Goal: Information Seeking & Learning: Check status

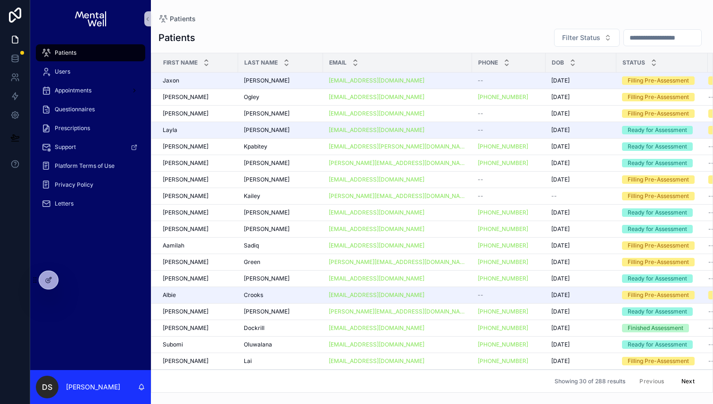
click at [464, 50] on div "Patients Filter Status First Name Last Name Email Phone DOB Status Jaxon Jaxon …" at bounding box center [432, 208] width 562 height 370
click at [93, 300] on div "Patients Users Appointments Questionnaires Prescriptions Support Platform Terms…" at bounding box center [90, 204] width 121 height 333
click at [68, 280] on icon at bounding box center [70, 280] width 8 height 8
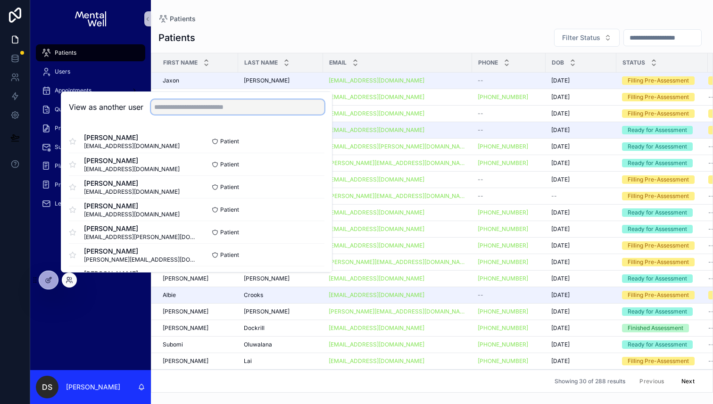
click at [180, 108] on input "text" at bounding box center [238, 107] width 174 height 15
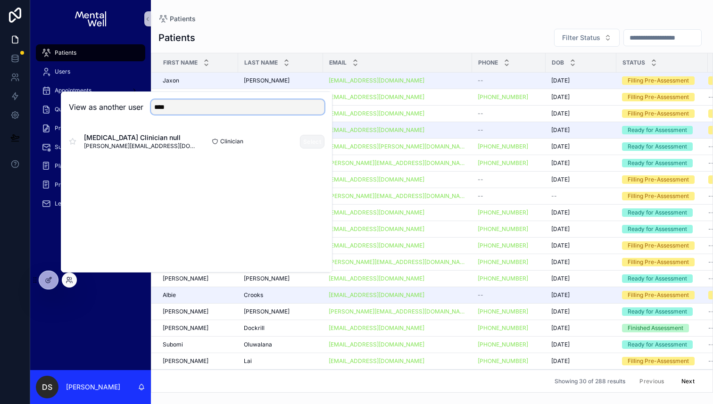
type input "****"
click at [316, 141] on button "Select" at bounding box center [312, 142] width 25 height 14
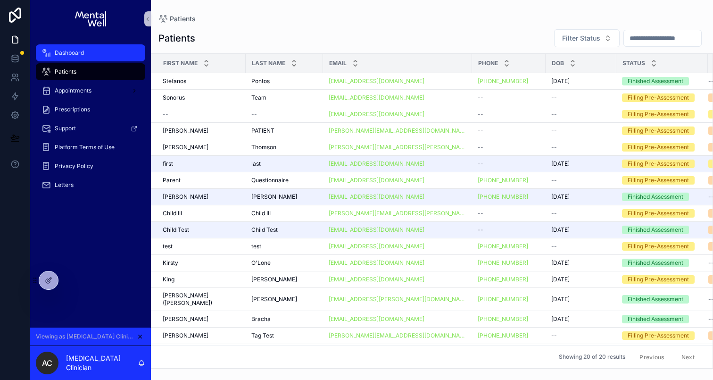
click at [80, 53] on span "Dashboard" at bounding box center [69, 53] width 29 height 8
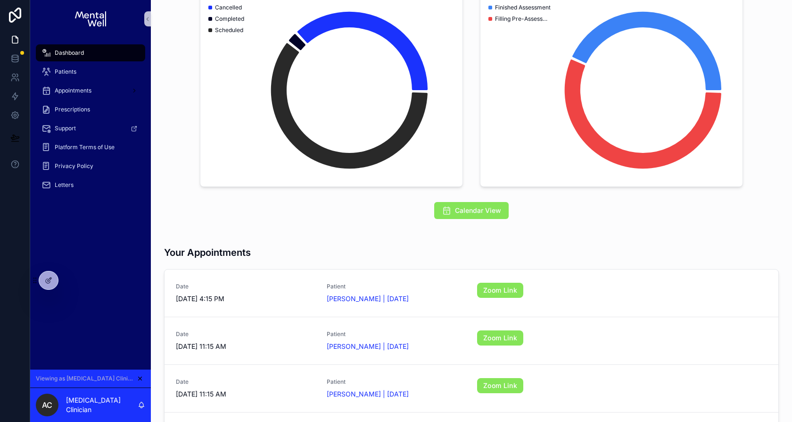
scroll to position [122, 0]
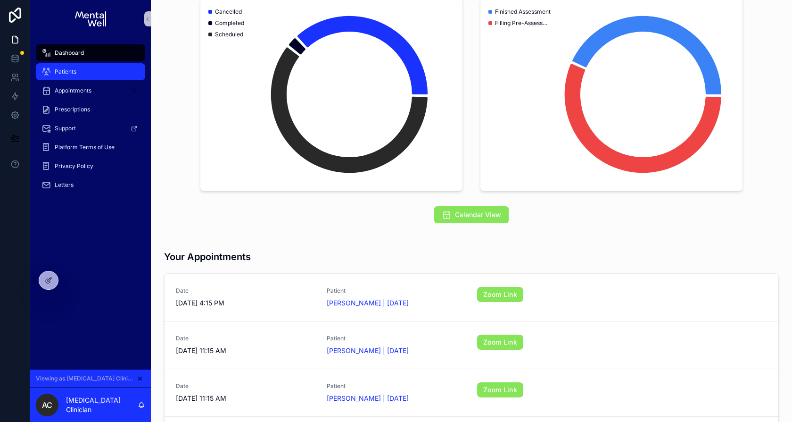
click at [85, 74] on div "Patients" at bounding box center [91, 71] width 98 height 15
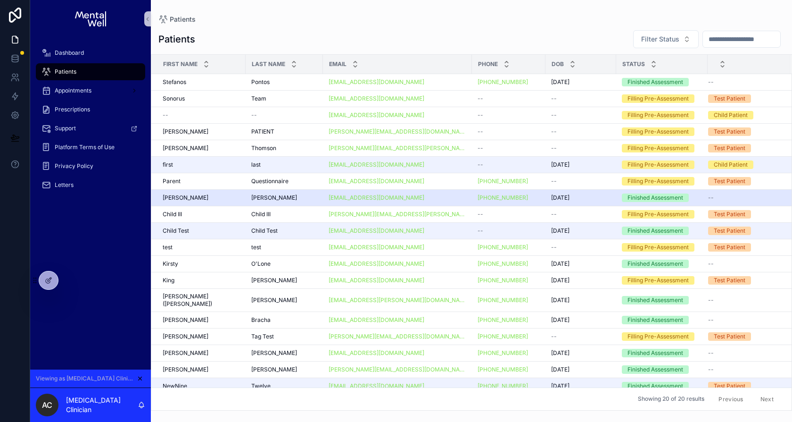
click at [284, 196] on div "Yates Yates" at bounding box center [284, 198] width 66 height 8
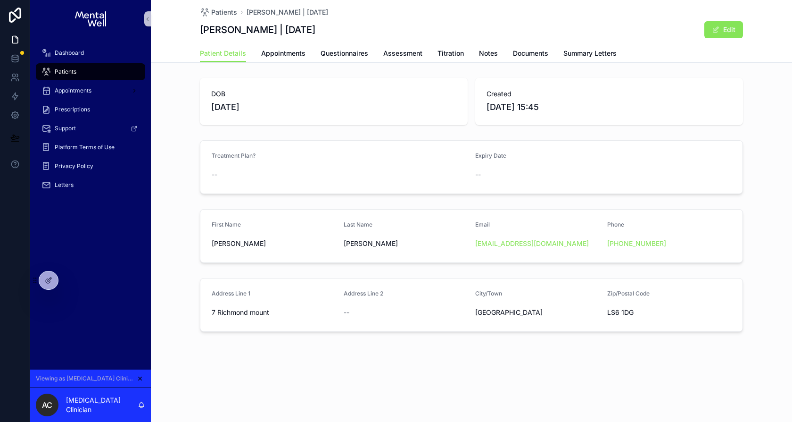
drag, startPoint x: 282, startPoint y: 33, endPoint x: 307, endPoint y: 33, distance: 25.0
click at [307, 33] on h1 "Beatrice Yates | 09/07/2025" at bounding box center [258, 29] width 116 height 13
drag, startPoint x: 307, startPoint y: 33, endPoint x: 275, endPoint y: 32, distance: 32.1
click at [275, 32] on h1 "Beatrice Yates | 09/07/2025" at bounding box center [258, 29] width 116 height 13
click at [298, 32] on h1 "Beatrice Yates | 09/07/2025" at bounding box center [258, 29] width 116 height 13
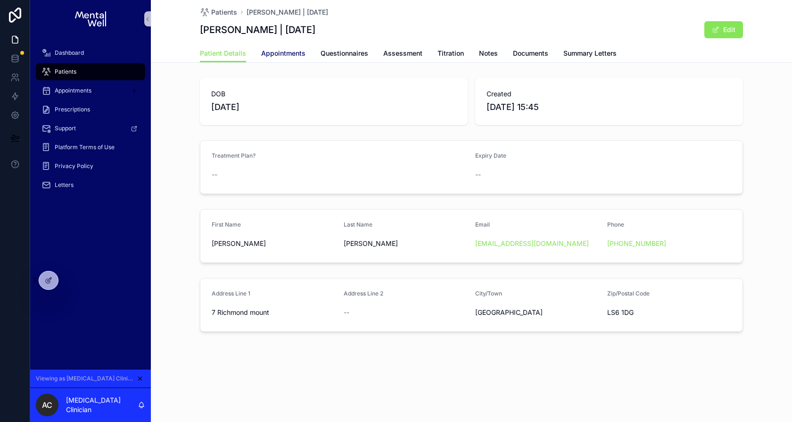
click at [278, 52] on span "Appointments" at bounding box center [283, 53] width 44 height 9
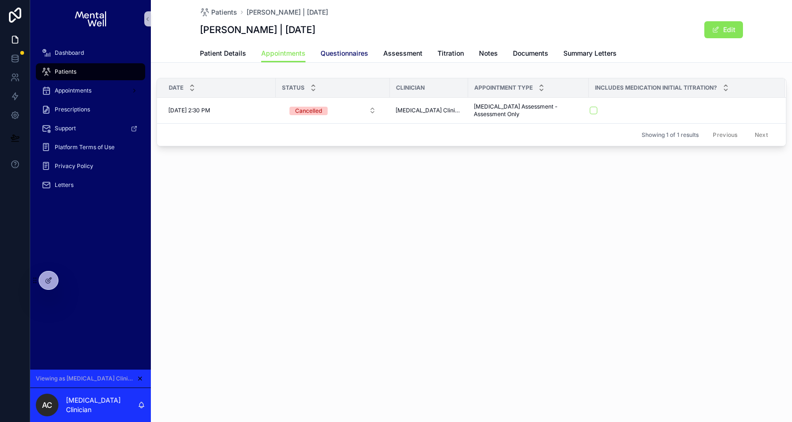
click at [343, 52] on span "Questionnaires" at bounding box center [345, 53] width 48 height 9
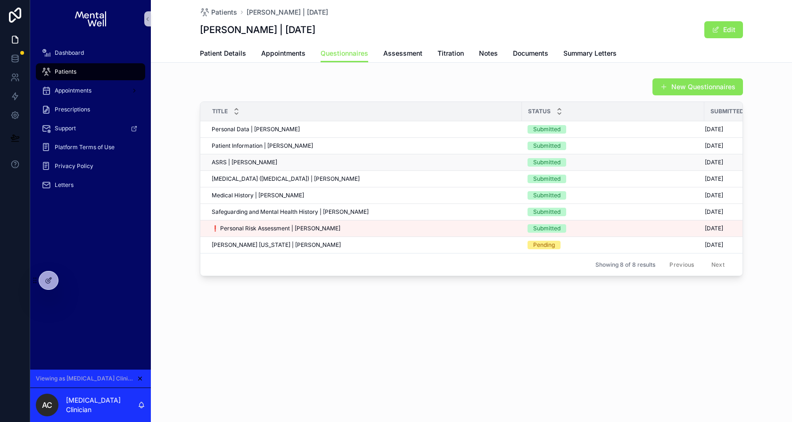
click at [330, 159] on div "ASRS | Beatrice Yates ASRS | Beatrice Yates" at bounding box center [364, 162] width 305 height 8
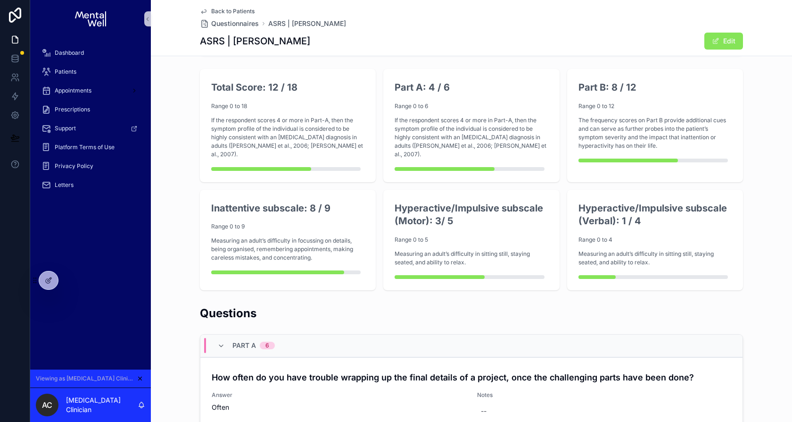
scroll to position [211, 0]
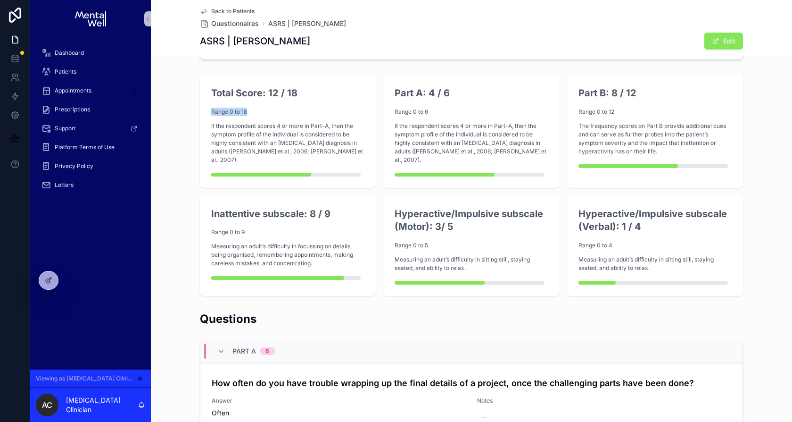
drag, startPoint x: 212, startPoint y: 107, endPoint x: 260, endPoint y: 108, distance: 48.6
click at [260, 108] on p "Range 0 to 18" at bounding box center [287, 112] width 153 height 8
drag, startPoint x: 301, startPoint y: 152, endPoint x: 207, endPoint y: 161, distance: 94.8
click at [208, 161] on div "Total Score: 12 / 18 Range 0 to 18 If the respondent scores 4 or more in Part-A…" at bounding box center [288, 131] width 176 height 113
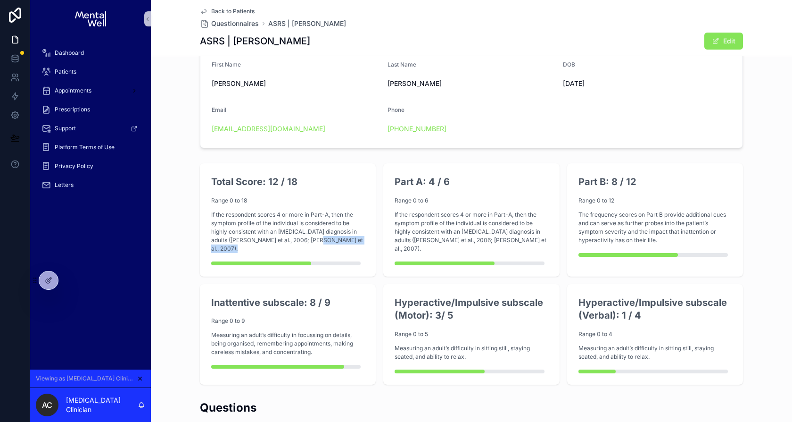
scroll to position [114, 0]
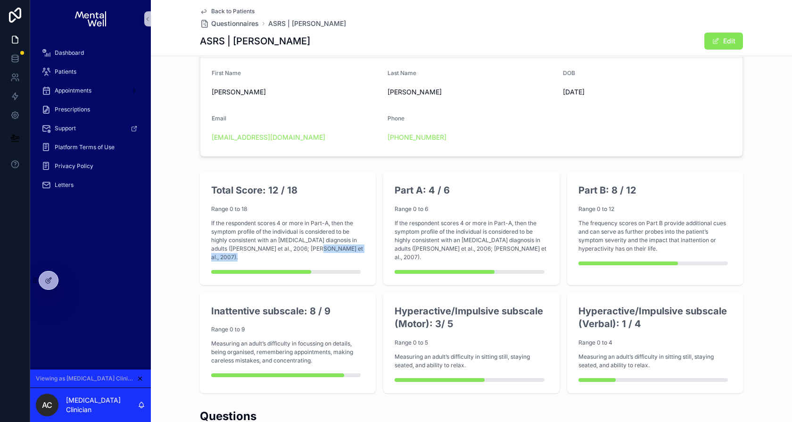
click at [234, 9] on span "Back to Patients" at bounding box center [232, 12] width 43 height 8
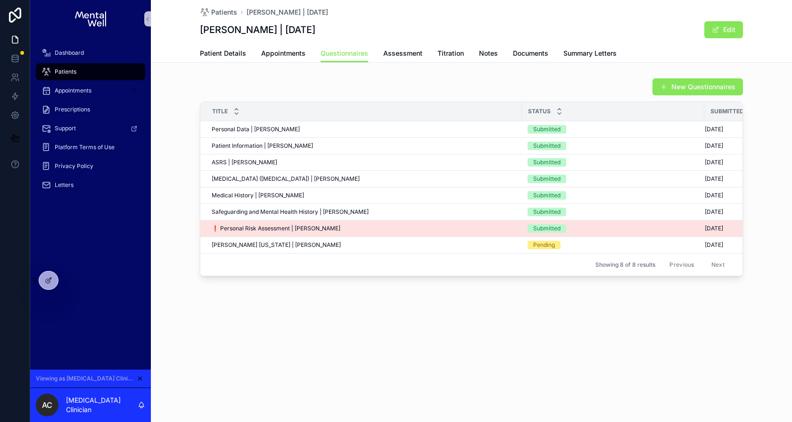
click at [373, 229] on div "❗ Personal Risk Assessment | Beatrice Yates ❗ Personal Risk Assessment | Beatri…" at bounding box center [364, 229] width 305 height 8
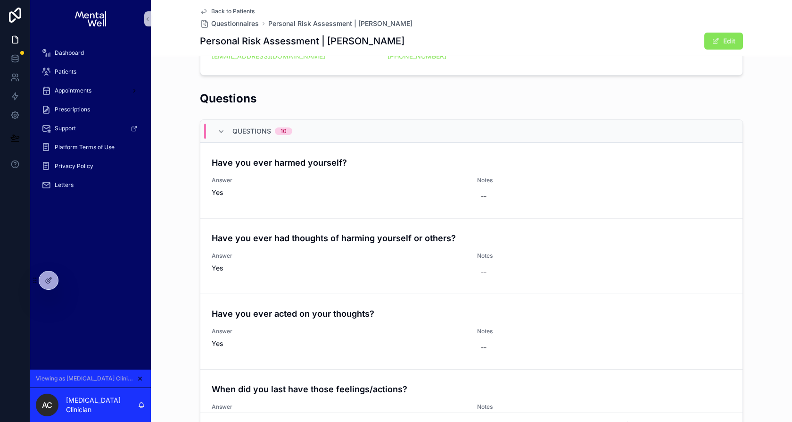
click at [236, 11] on span "Back to Patients" at bounding box center [232, 12] width 43 height 8
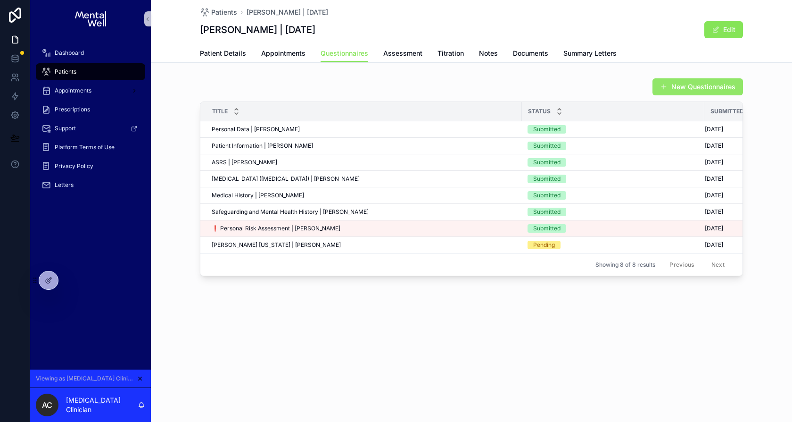
click at [704, 83] on button "New Questionnaires" at bounding box center [698, 86] width 91 height 17
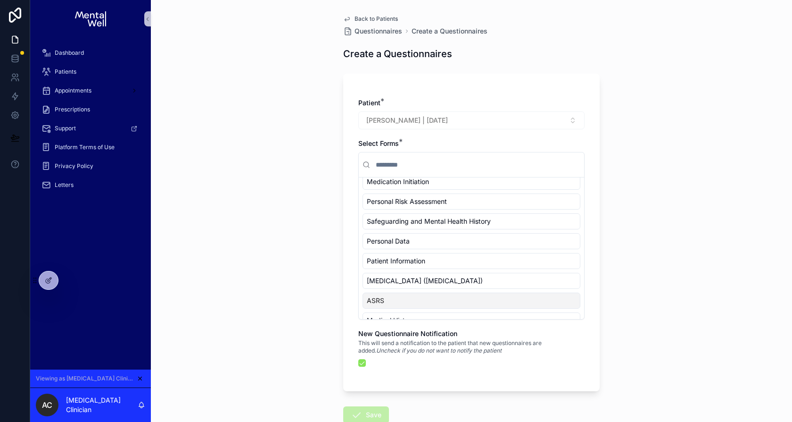
click at [389, 21] on span "Back to Patients" at bounding box center [376, 19] width 43 height 8
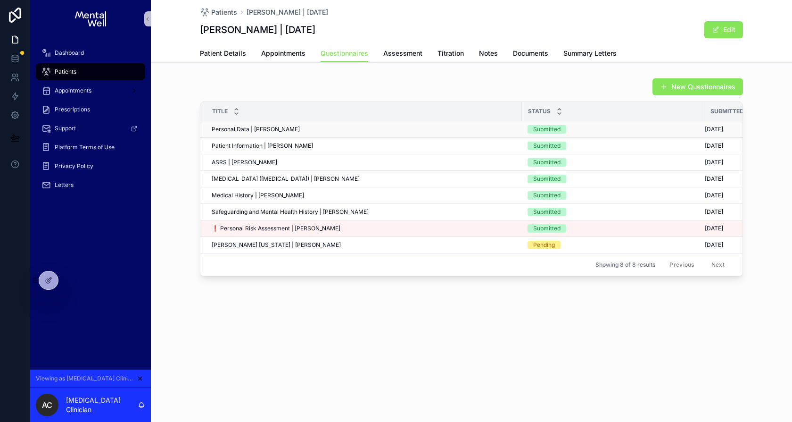
click at [604, 123] on td "Submitted" at bounding box center [613, 129] width 183 height 17
click at [411, 58] on link "Assessment" at bounding box center [402, 54] width 39 height 19
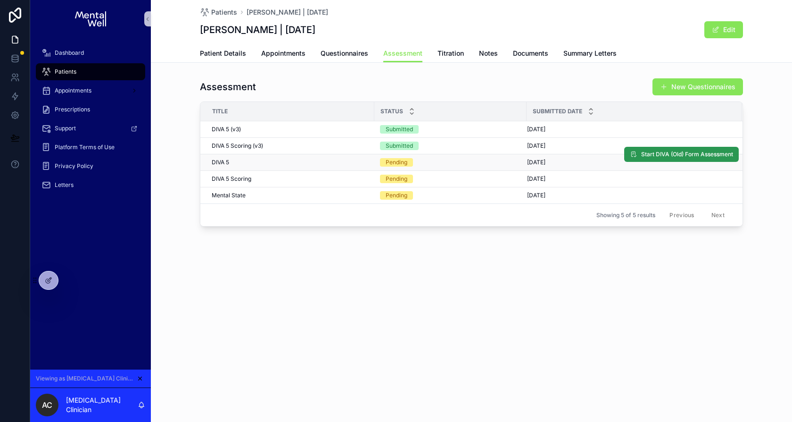
click at [639, 153] on button "Start DIVA (Old) Form Assessment" at bounding box center [682, 154] width 115 height 15
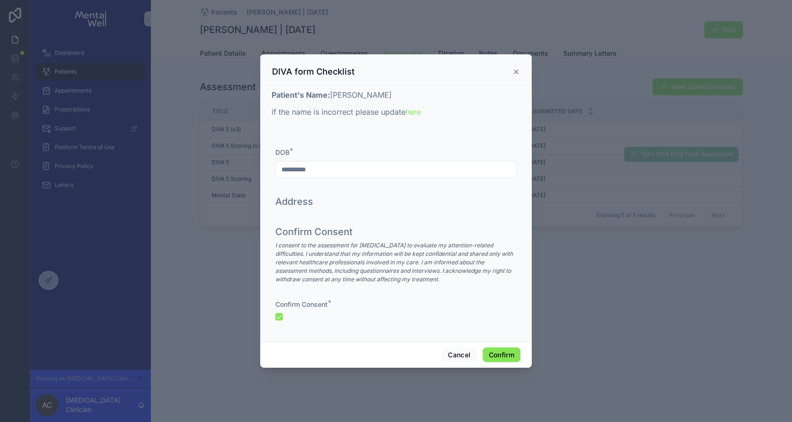
click at [516, 68] on icon at bounding box center [517, 72] width 8 height 8
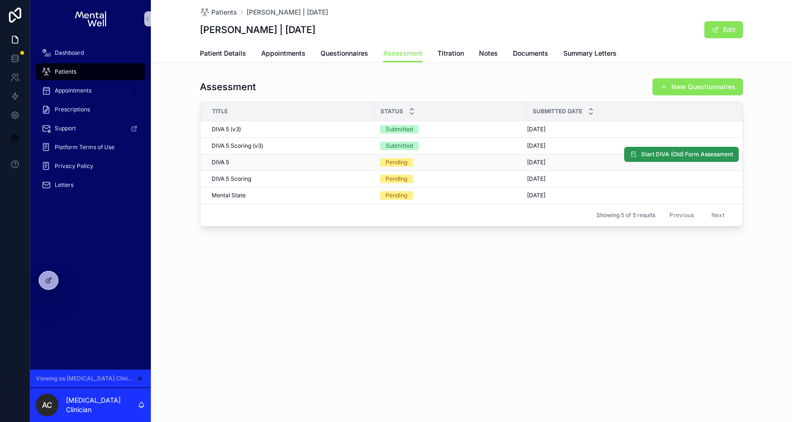
click at [653, 153] on span "Start DIVA (Old) Form Assessment" at bounding box center [688, 154] width 92 height 8
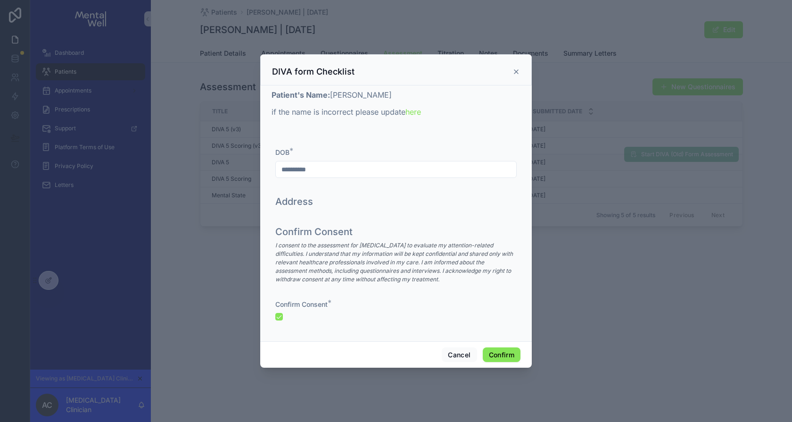
drag, startPoint x: 334, startPoint y: 98, endPoint x: 391, endPoint y: 97, distance: 56.1
click at [391, 97] on p "Patient's Name: Beatrice Yates" at bounding box center [396, 94] width 249 height 11
drag, startPoint x: 391, startPoint y: 97, endPoint x: 333, endPoint y: 97, distance: 57.5
click at [333, 97] on p "Patient's Name: Beatrice Yates" at bounding box center [396, 94] width 249 height 11
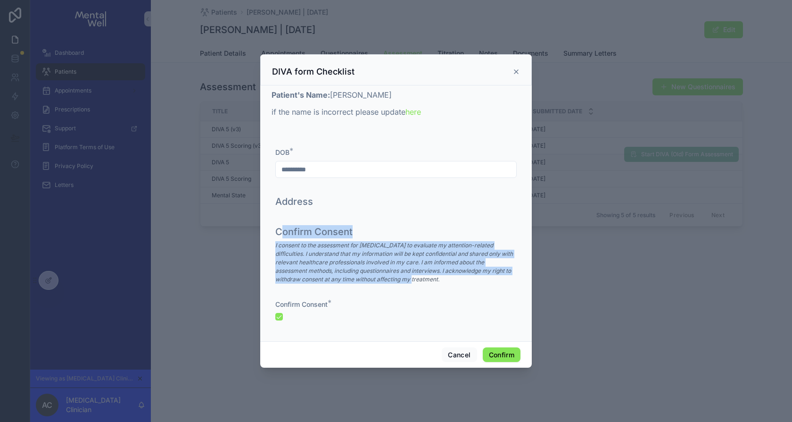
drag, startPoint x: 281, startPoint y: 231, endPoint x: 425, endPoint y: 278, distance: 151.4
click at [425, 278] on div "Confirm Consent I consent to the assessment for ADHD to evaluate my attention-r…" at bounding box center [396, 257] width 242 height 65
click at [425, 278] on p "I consent to the assessment for ADHD to evaluate my attention-related difficult…" at bounding box center [396, 262] width 242 height 42
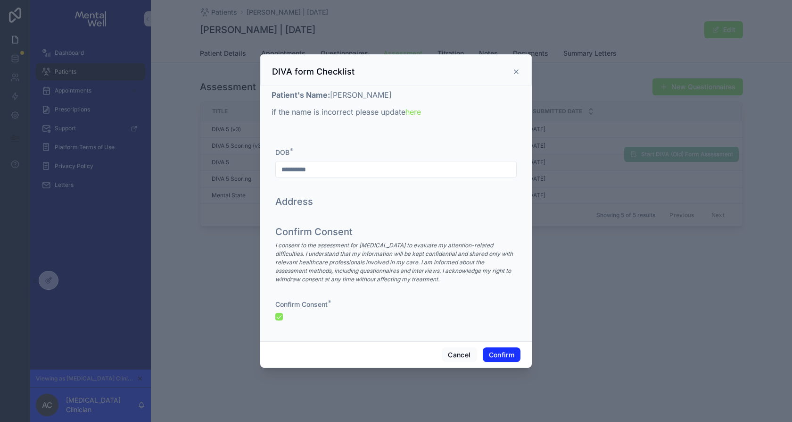
click at [509, 349] on button "Confirm" at bounding box center [502, 354] width 38 height 15
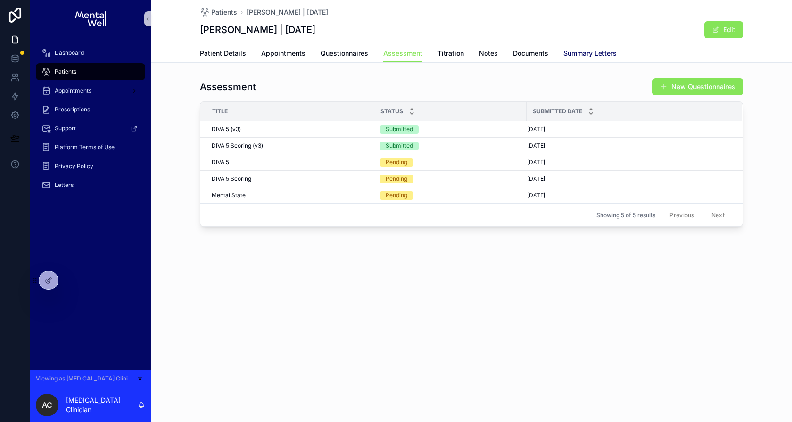
click at [581, 55] on span "Summary Letters" at bounding box center [590, 53] width 53 height 9
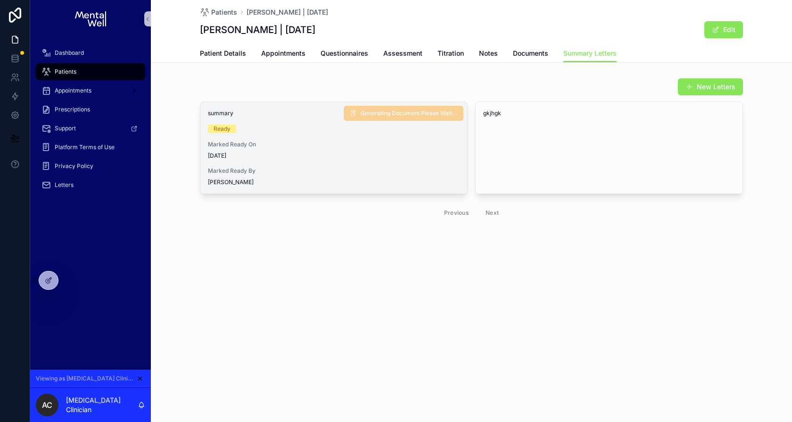
drag, startPoint x: 205, startPoint y: 156, endPoint x: 245, endPoint y: 156, distance: 40.6
click at [245, 156] on div "summary Ready Marked Ready On 24/09/2025 Marked Ready By Dr. Neha Bensal" at bounding box center [333, 148] width 267 height 92
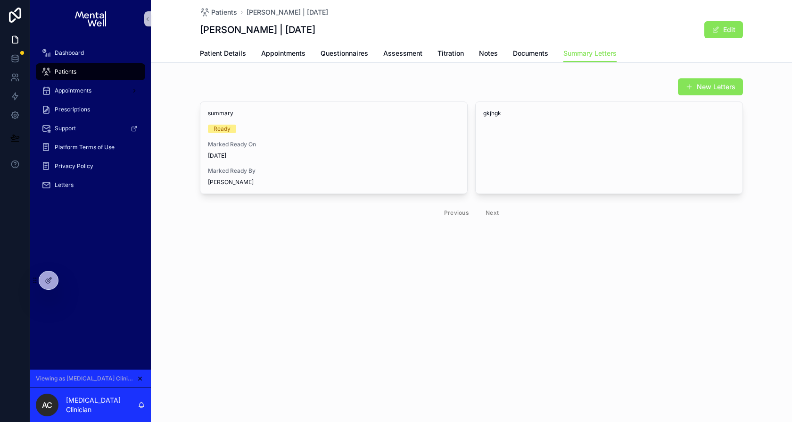
drag, startPoint x: 250, startPoint y: 185, endPoint x: 198, endPoint y: 177, distance: 53.0
click at [198, 177] on div "New Letters summary Ready Marked Ready On 24/09/2025 Marked Ready By Dr. Neha B…" at bounding box center [472, 150] width 642 height 153
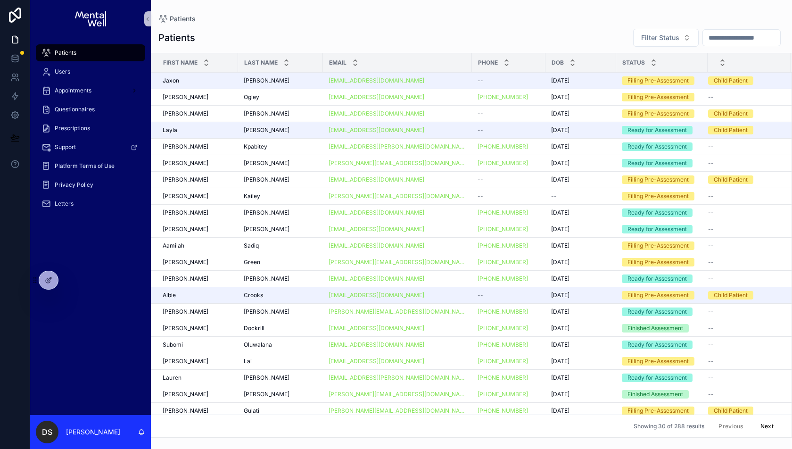
click at [722, 38] on input "scrollable content" at bounding box center [741, 37] width 77 height 13
type input "****"
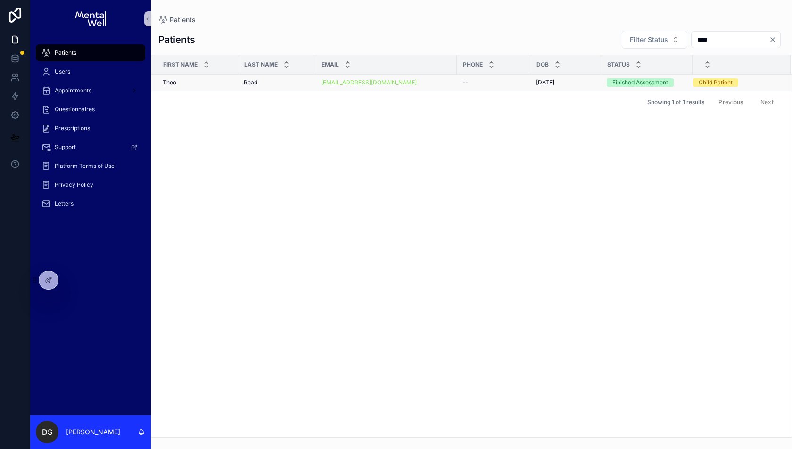
click at [206, 79] on div "[PERSON_NAME] [PERSON_NAME]" at bounding box center [198, 83] width 70 height 8
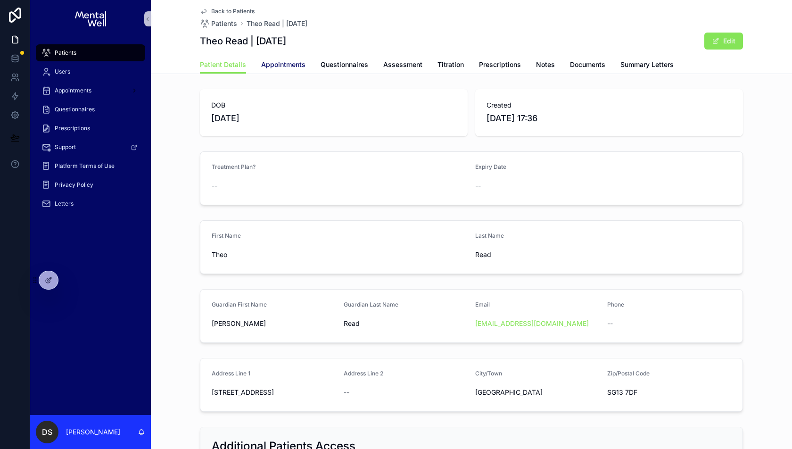
click at [289, 69] on span "Appointments" at bounding box center [283, 64] width 44 height 9
